Goal: Information Seeking & Learning: Learn about a topic

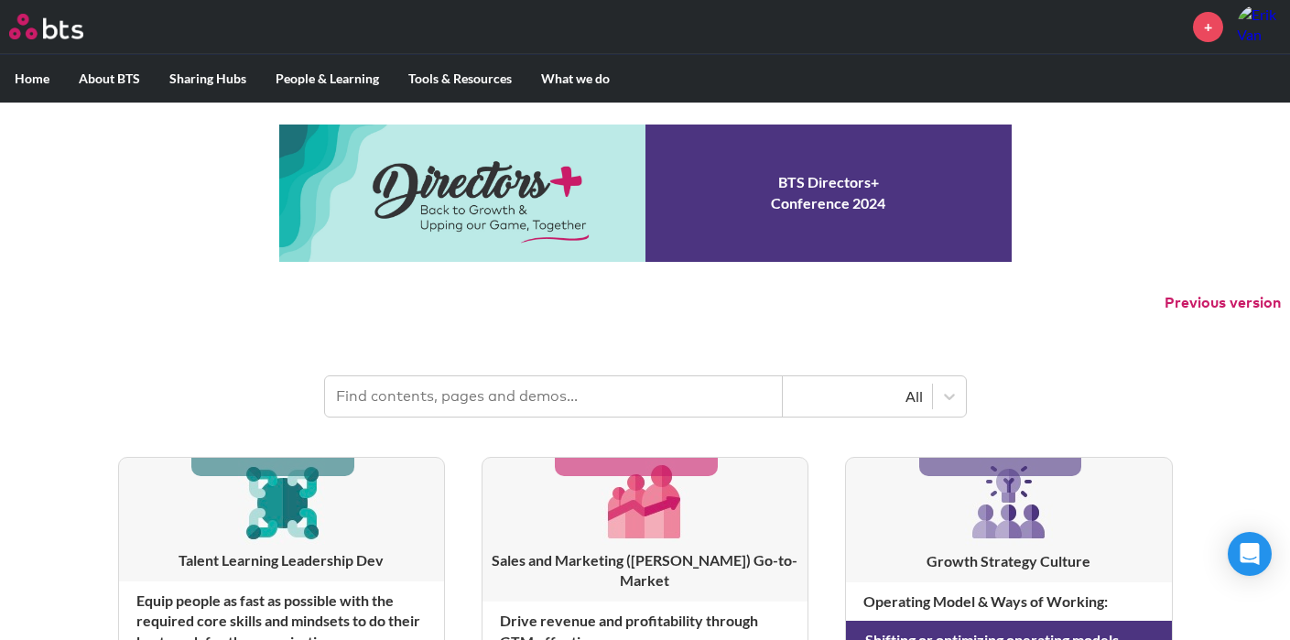
click at [594, 400] on input "text" at bounding box center [554, 396] width 458 height 40
type input "get together"
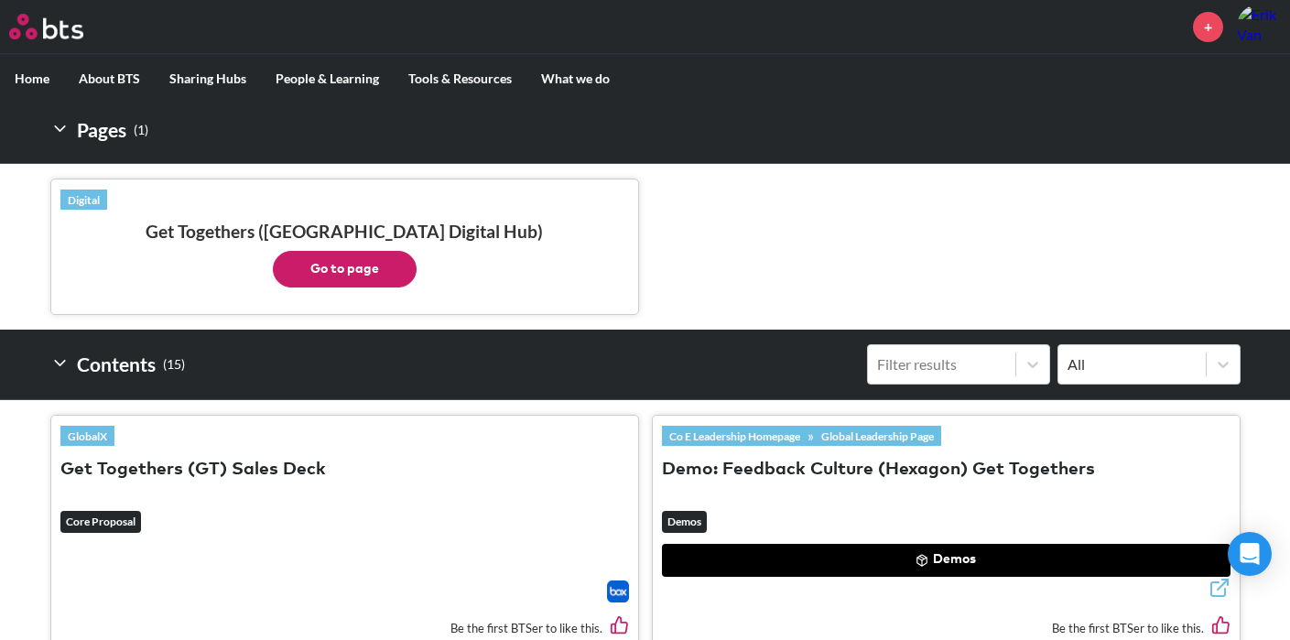
scroll to position [366, 0]
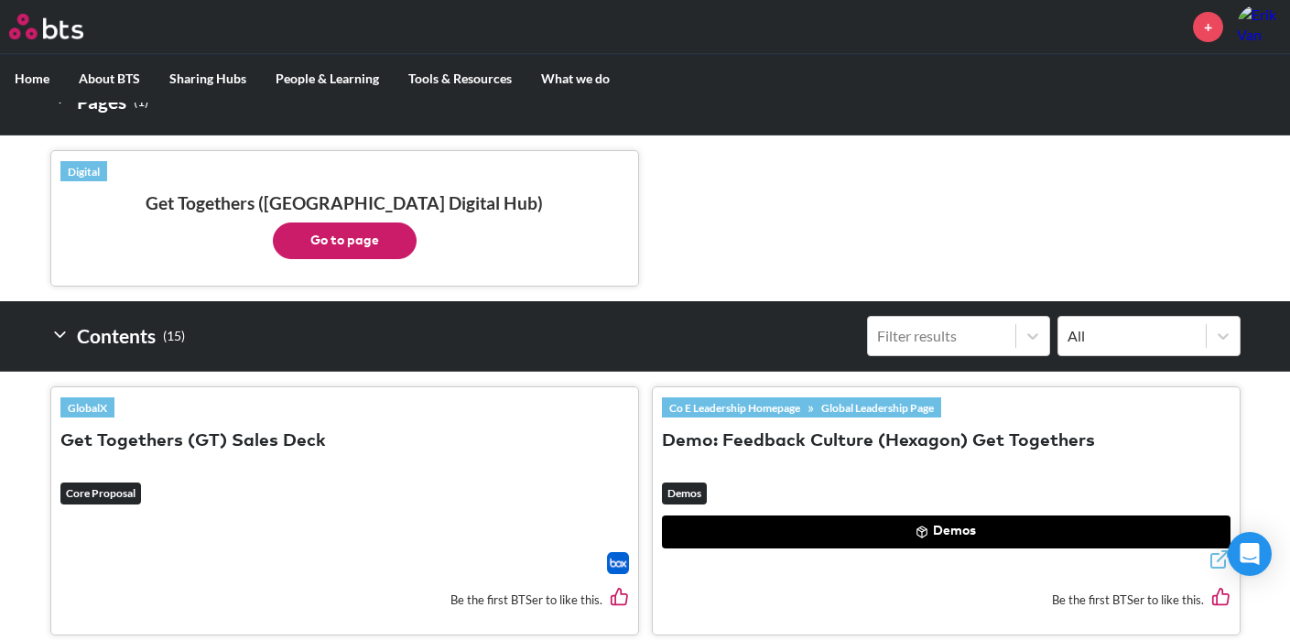
click at [105, 496] on em "Core Proposal" at bounding box center [100, 494] width 81 height 22
click at [614, 561] on img at bounding box center [618, 563] width 22 height 22
click at [325, 247] on button "Go to page" at bounding box center [345, 241] width 144 height 37
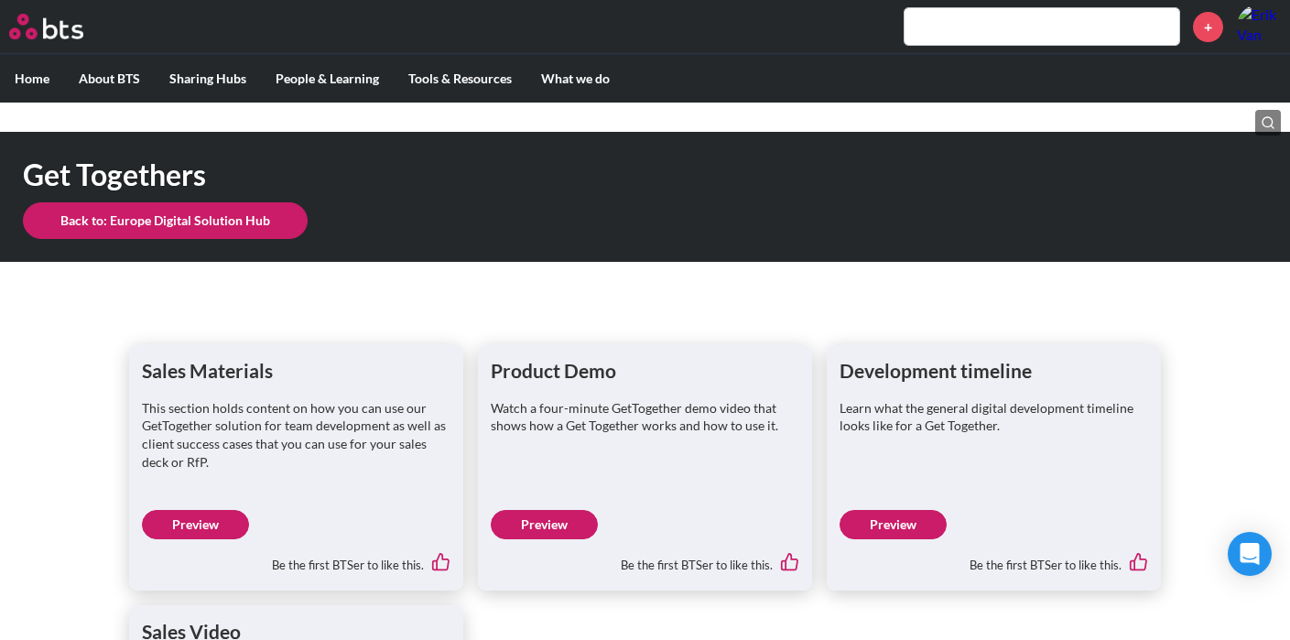
scroll to position [92, 0]
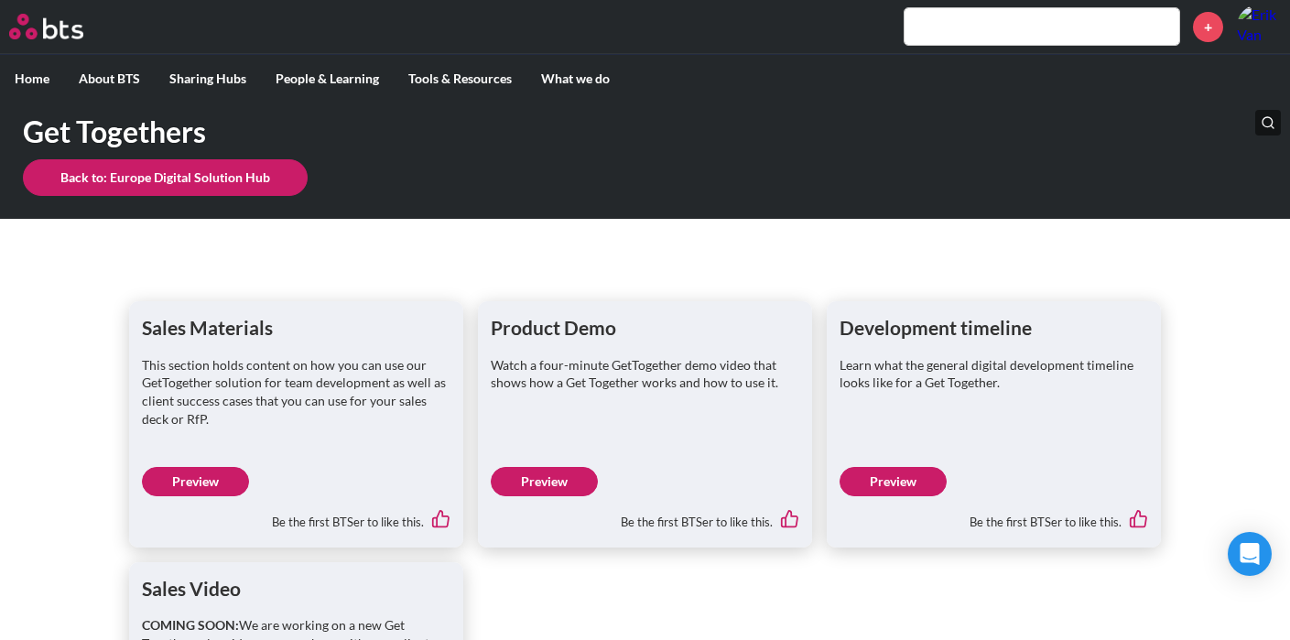
click at [196, 474] on link "Preview" at bounding box center [195, 481] width 107 height 29
click at [548, 477] on link "Preview" at bounding box center [544, 481] width 107 height 29
